Goal: Check status: Check status

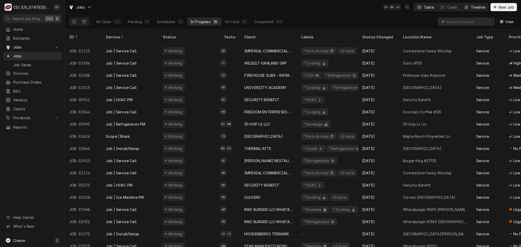
click at [475, 8] on div "Timeline" at bounding box center [478, 7] width 14 height 5
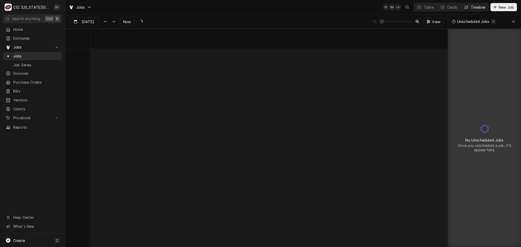
scroll to position [4119, 0]
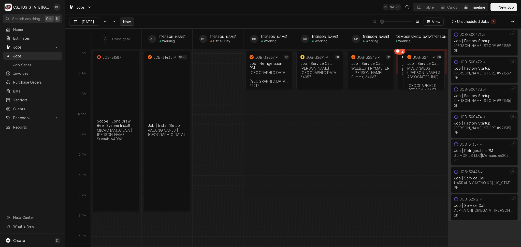
click at [125, 22] on span "Now" at bounding box center [127, 21] width 10 height 5
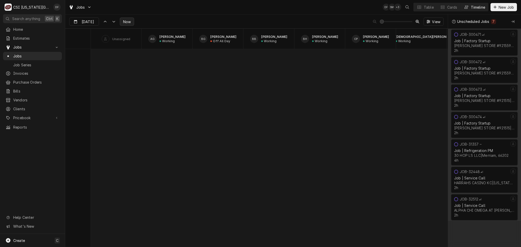
scroll to position [7950, 0]
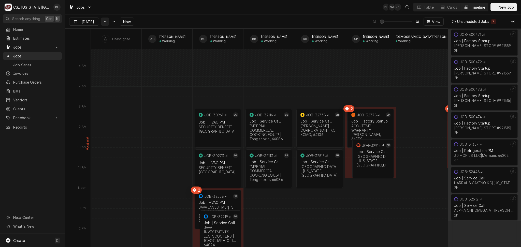
click at [104, 22] on icon "Dynamic Content Wrapper" at bounding box center [105, 22] width 4 height 2
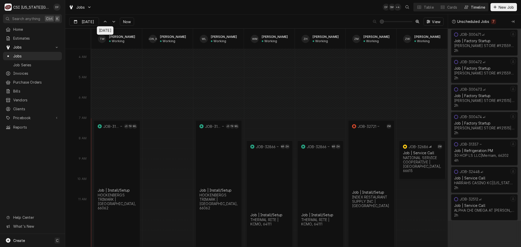
scroll to position [7440, 0]
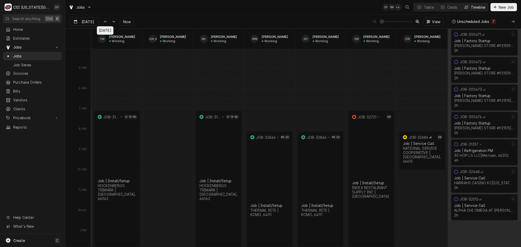
type input "Sep 22"
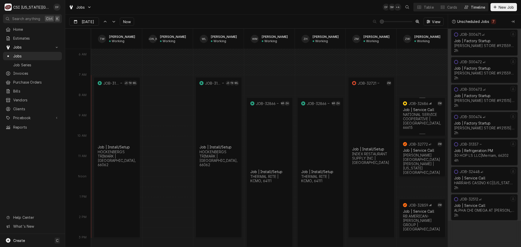
click at [425, 109] on div "Job | Service Call" at bounding box center [422, 110] width 38 height 4
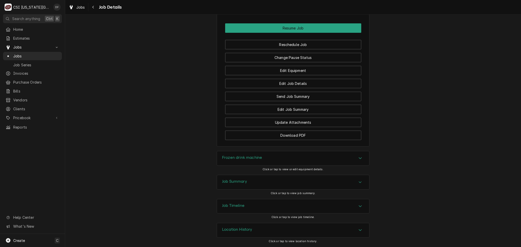
scroll to position [999, 0]
click at [270, 187] on div "Job Summary" at bounding box center [293, 182] width 152 height 14
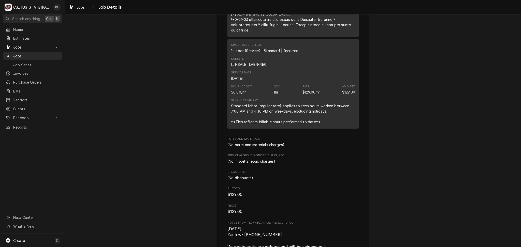
scroll to position [1796, 0]
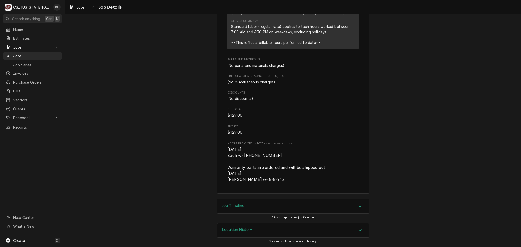
click at [259, 208] on div "Job Timeline" at bounding box center [293, 206] width 152 height 14
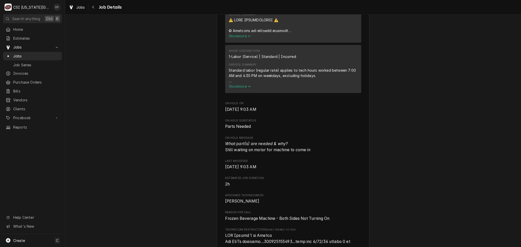
scroll to position [402, 0]
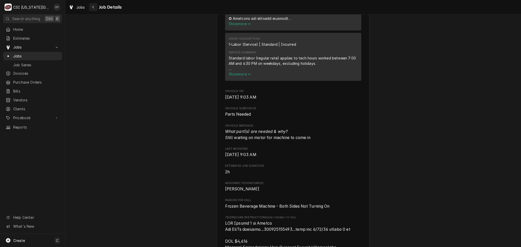
click at [93, 8] on icon "Navigate back" at bounding box center [93, 7] width 2 height 4
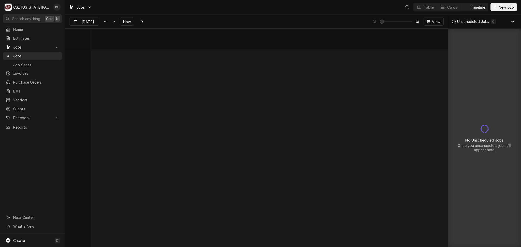
scroll to position [4123, 0]
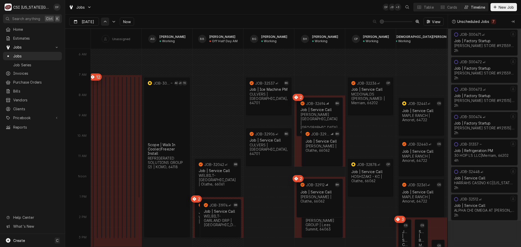
click at [106, 22] on icon "Dynamic Content Wrapper" at bounding box center [105, 22] width 4 height 2
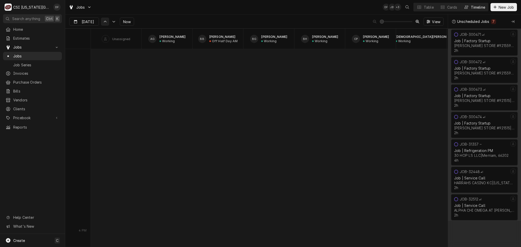
scroll to position [3567, 0]
click at [106, 22] on icon "Dynamic Content Wrapper" at bounding box center [105, 22] width 4 height 2
type input "[DATE]"
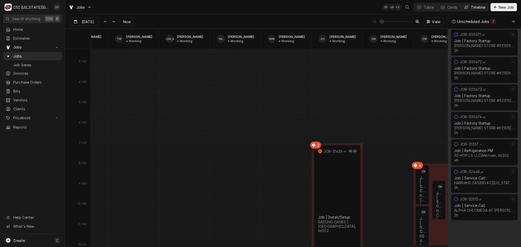
scroll to position [0, 0]
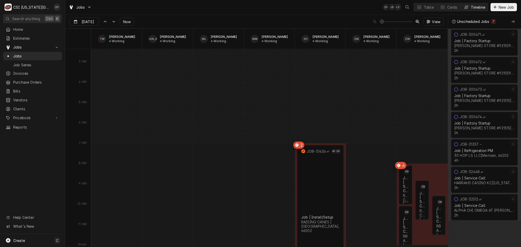
click at [404, 171] on div "Zach Wilson's Avatar" at bounding box center [406, 171] width 5 height 5
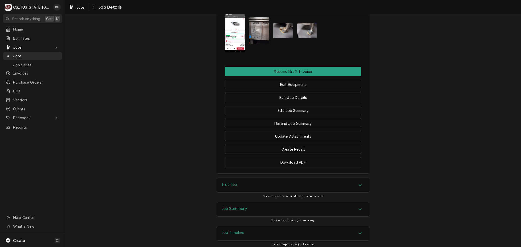
scroll to position [811, 0]
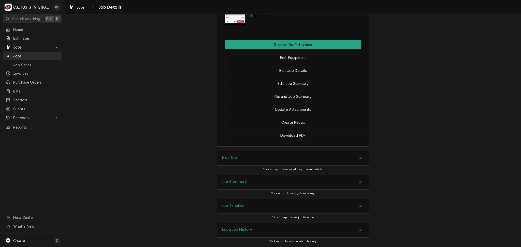
click at [267, 207] on div "Job Timeline" at bounding box center [293, 206] width 152 height 14
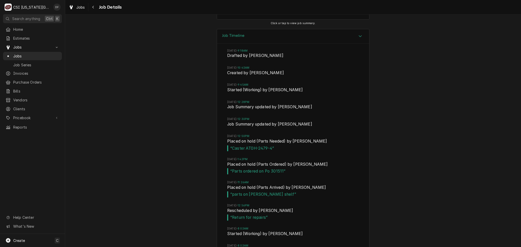
scroll to position [1138, 0]
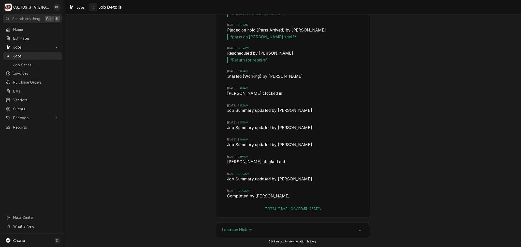
click at [93, 10] on button "Navigate back" at bounding box center [93, 7] width 8 height 8
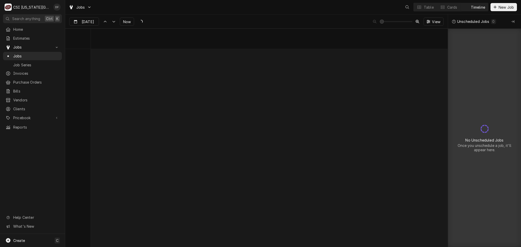
scroll to position [4121, 0]
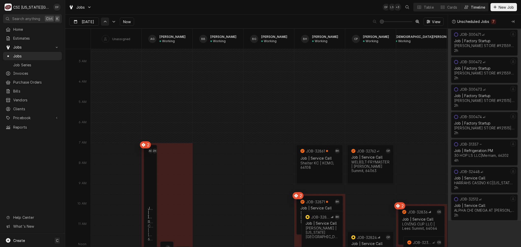
click at [104, 22] on icon "Dynamic Content Wrapper" at bounding box center [105, 22] width 4 height 2
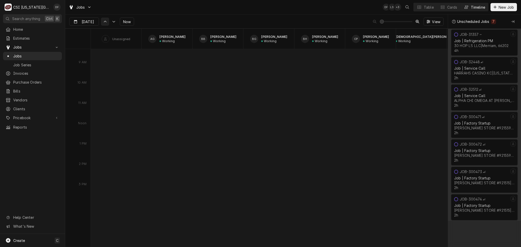
scroll to position [3633, 0]
type input "[DATE]"
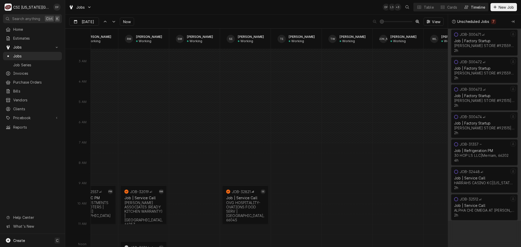
scroll to position [0, 950]
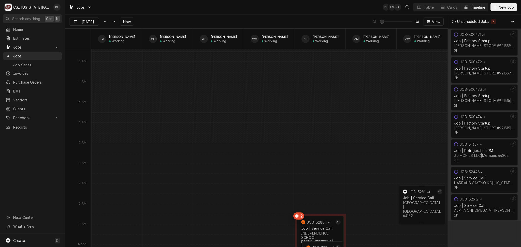
click at [414, 204] on div "PARK HILL SCHOOL DISTRICT | KCMO, 64152" at bounding box center [422, 209] width 38 height 17
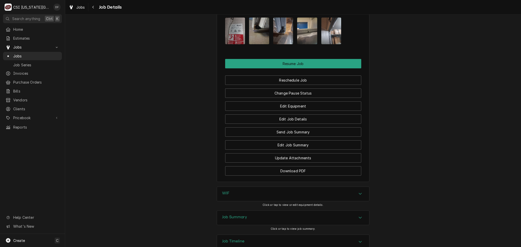
scroll to position [719, 0]
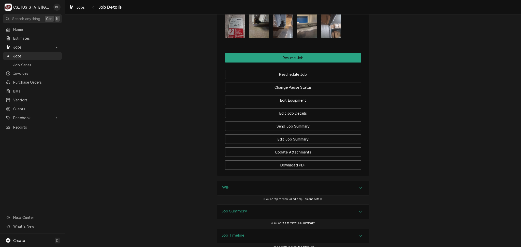
click at [253, 229] on div "Job Timeline" at bounding box center [293, 236] width 152 height 14
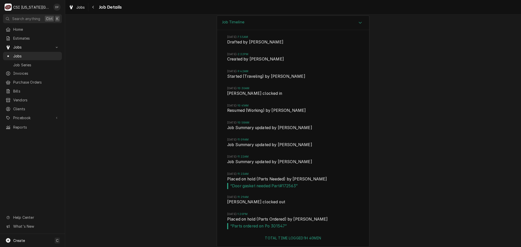
scroll to position [898, 0]
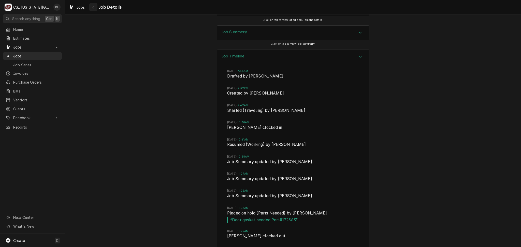
click at [94, 9] on icon "Navigate back" at bounding box center [93, 7] width 2 height 4
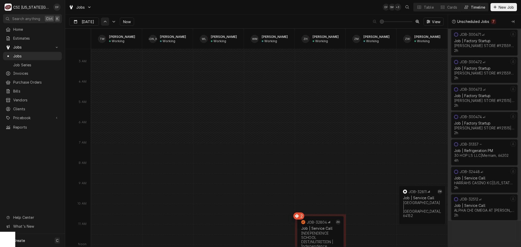
click at [104, 21] on icon "Dynamic Content Wrapper" at bounding box center [105, 22] width 3 height 2
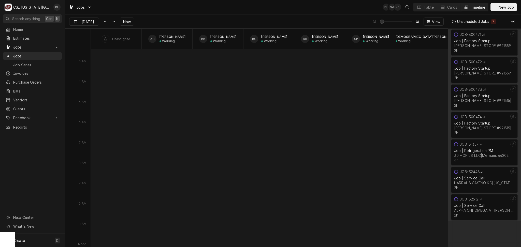
type input "[DATE]"
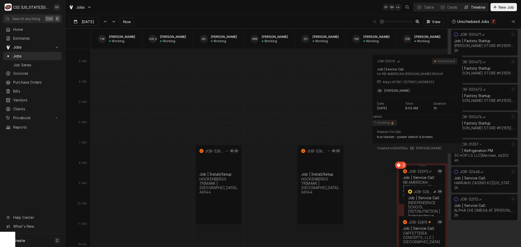
click at [414, 172] on div "JOB-32593" at bounding box center [418, 171] width 20 height 4
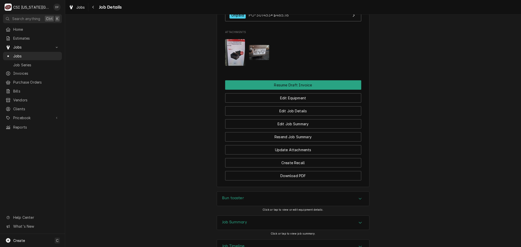
scroll to position [780, 0]
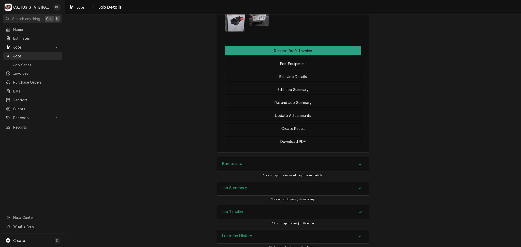
click at [253, 187] on div "Job Summary" at bounding box center [293, 189] width 152 height 14
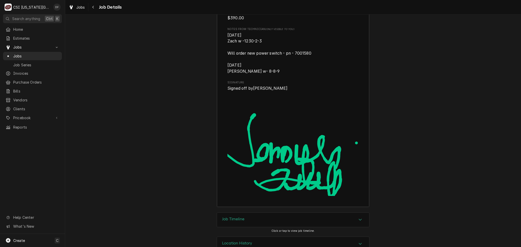
scroll to position [1819, 0]
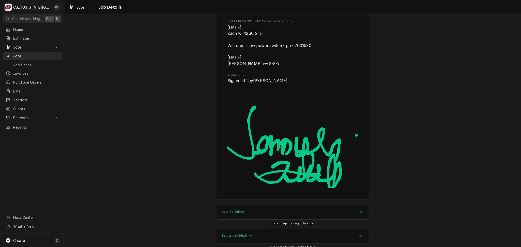
click at [258, 208] on div "Job Timeline" at bounding box center [293, 212] width 152 height 14
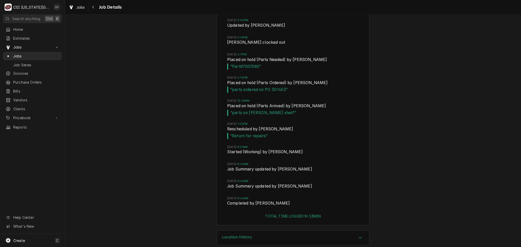
scroll to position [2164, 0]
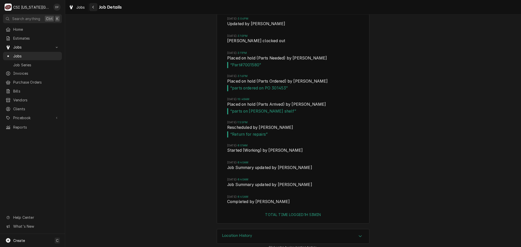
click at [94, 8] on icon "Navigate back" at bounding box center [93, 7] width 2 height 3
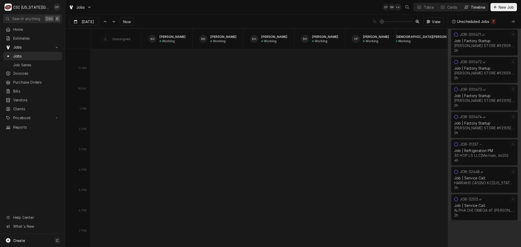
scroll to position [4777, 0]
click at [105, 21] on icon "Dynamic Content Wrapper" at bounding box center [105, 22] width 4 height 2
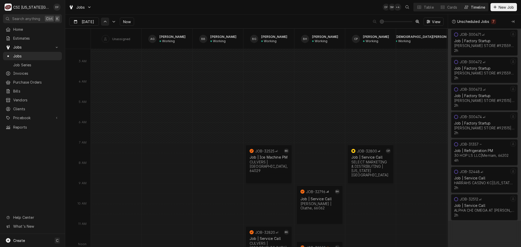
click at [105, 21] on icon "Dynamic Content Wrapper" at bounding box center [105, 22] width 4 height 2
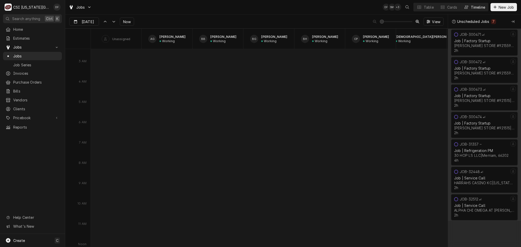
type input "Sep 16"
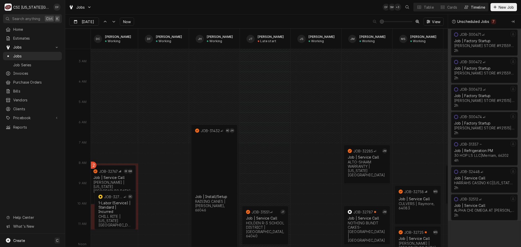
scroll to position [0, 0]
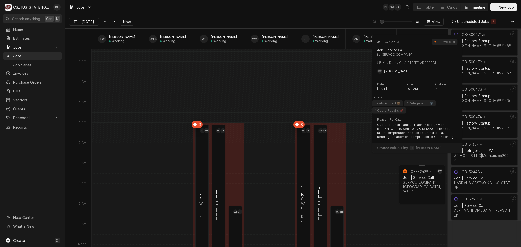
click at [424, 182] on div "SERVCO COMPANY | Manhattan, 66056" at bounding box center [422, 186] width 38 height 13
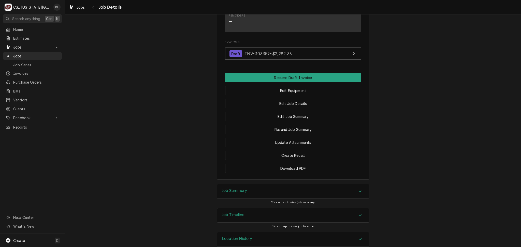
scroll to position [521, 0]
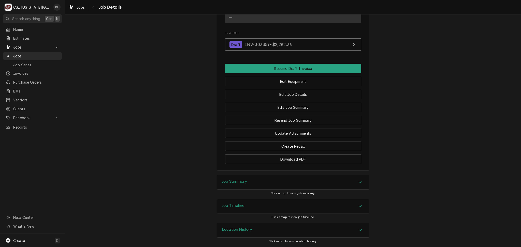
click at [272, 186] on div "Job Summary" at bounding box center [293, 182] width 152 height 14
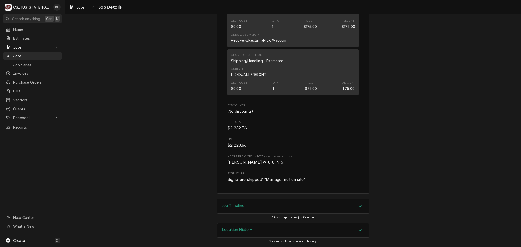
scroll to position [1312, 0]
click at [245, 209] on div "Job Timeline" at bounding box center [293, 206] width 152 height 14
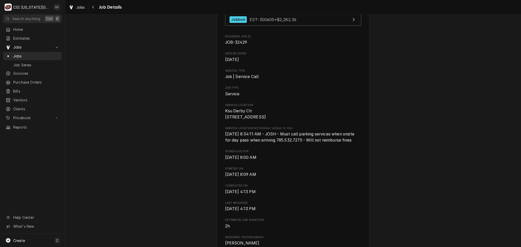
scroll to position [0, 0]
